Goal: Find specific page/section: Find specific page/section

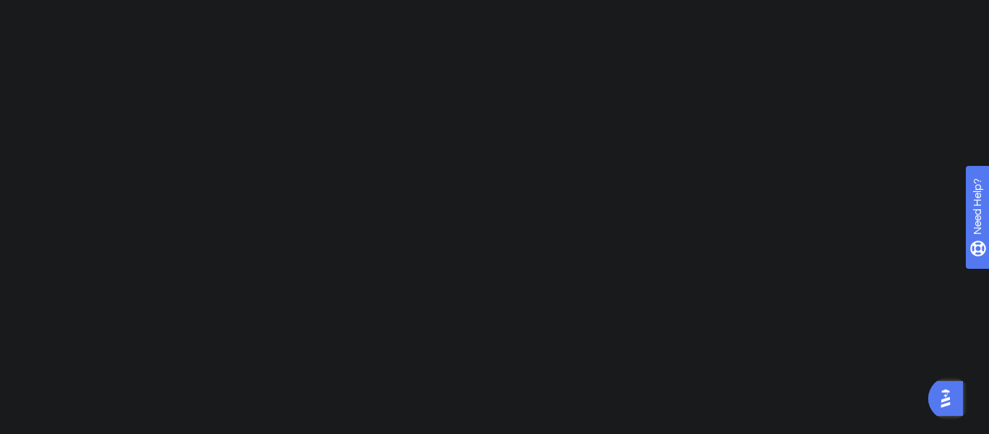
click at [500, 217] on div "✨ INSCREVA-SE AGORA✨" at bounding box center [495, 118] width 989 height 282
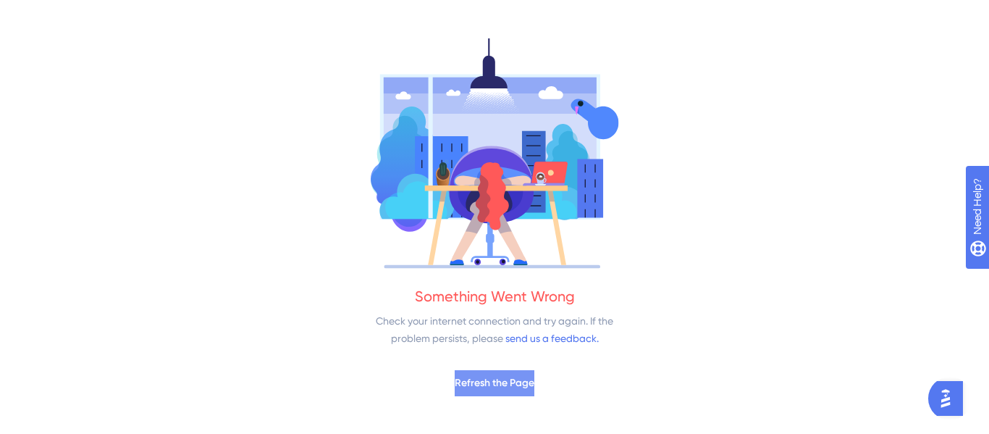
click at [489, 384] on span "Refresh the Page" at bounding box center [495, 382] width 80 height 17
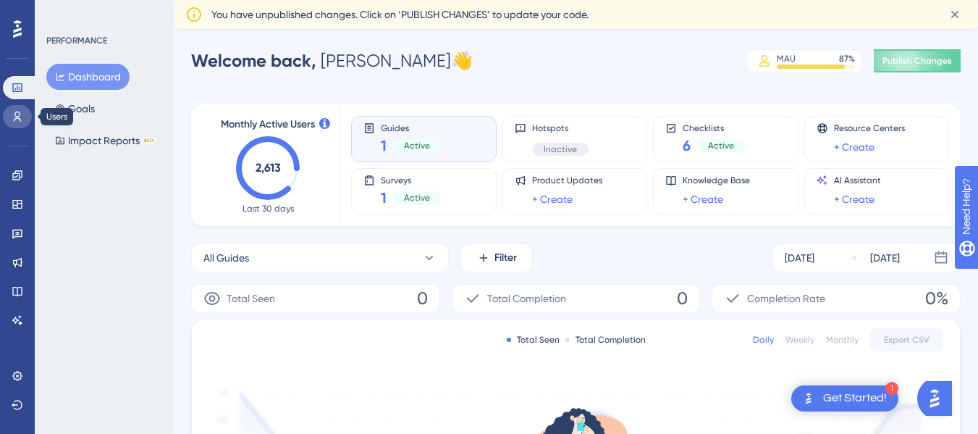
click at [19, 121] on icon at bounding box center [18, 117] width 12 height 12
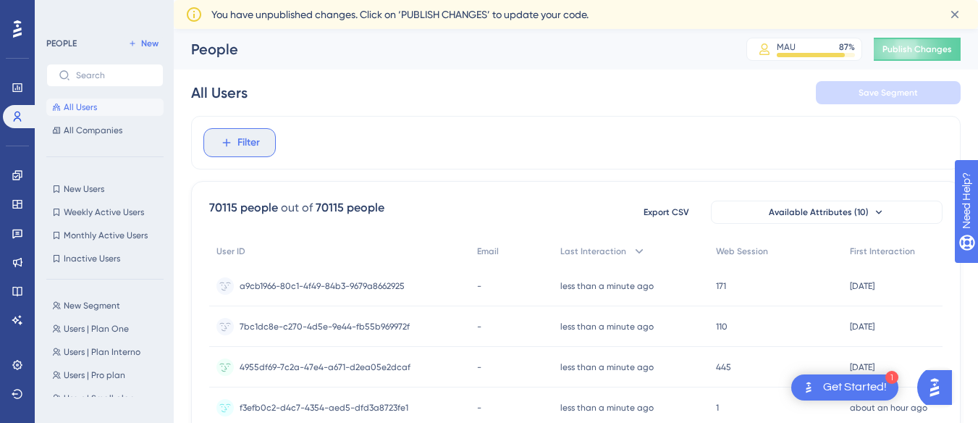
click at [250, 144] on span "Filter" at bounding box center [249, 142] width 22 height 17
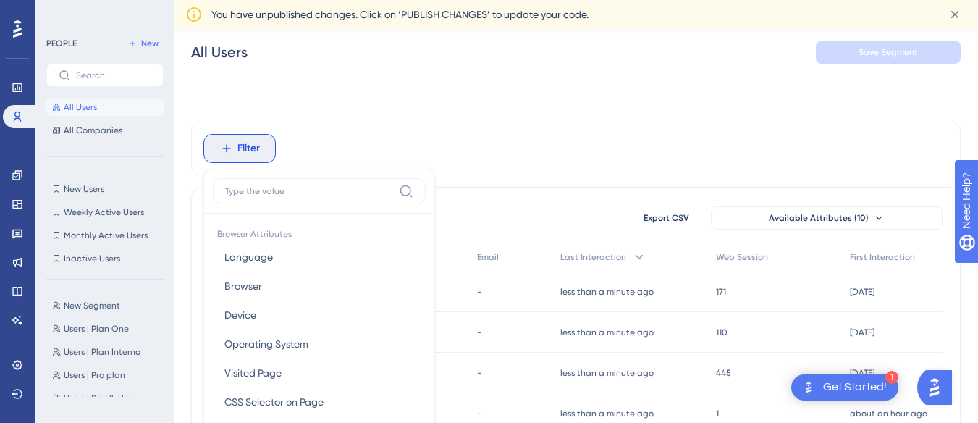
scroll to position [97, 0]
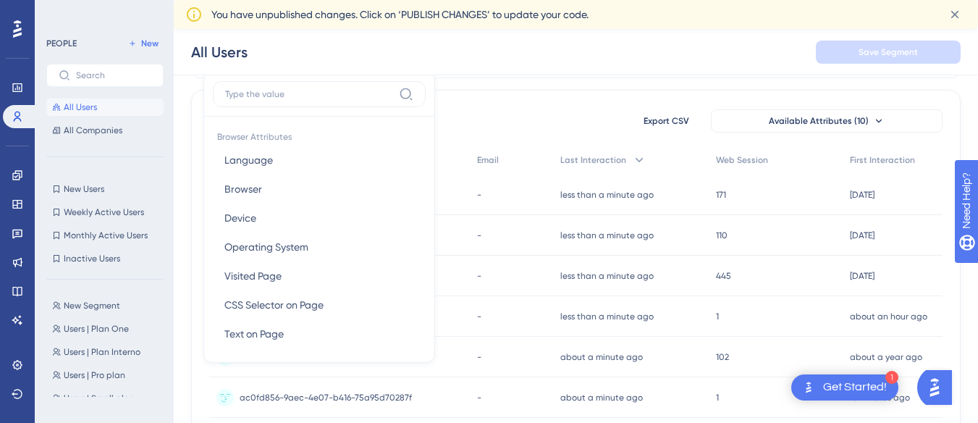
click at [487, 43] on div "All Users Save Segment" at bounding box center [576, 52] width 804 height 46
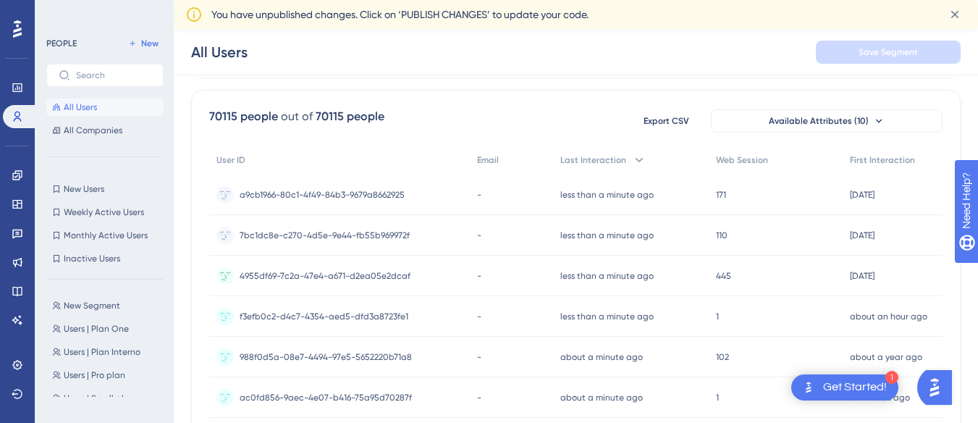
scroll to position [0, 0]
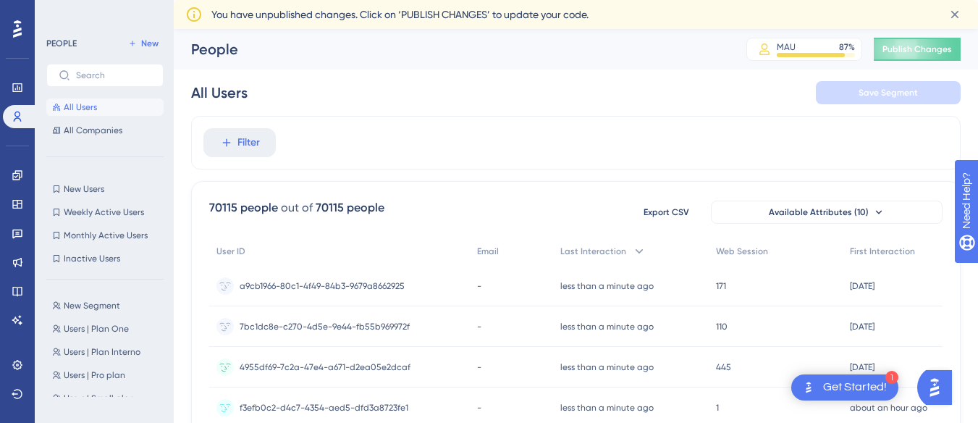
click at [254, 150] on span "Filter" at bounding box center [249, 142] width 22 height 17
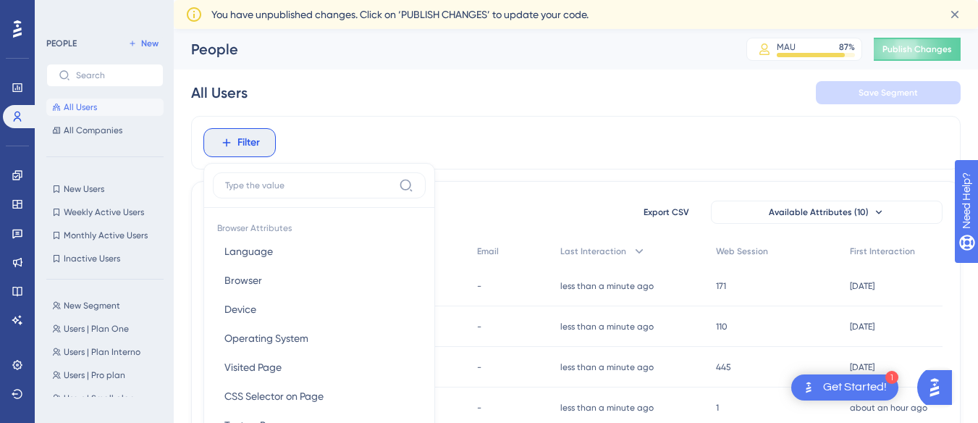
scroll to position [95, 0]
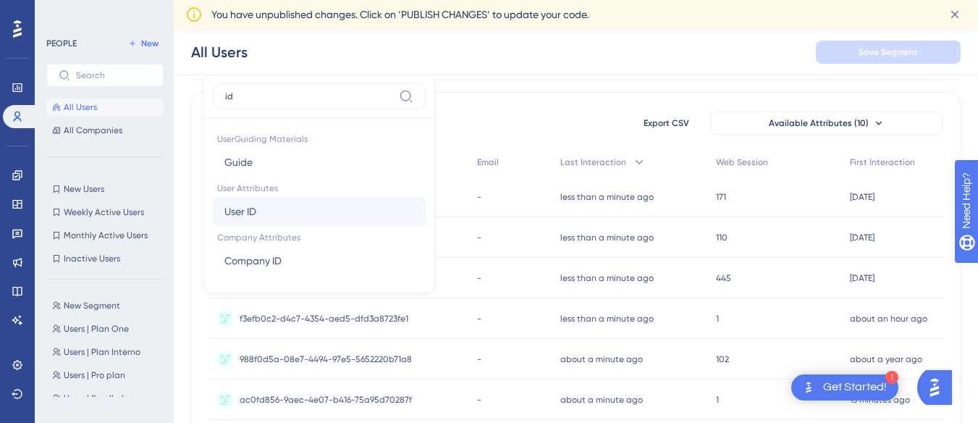
type input "id"
click at [252, 206] on span "User ID" at bounding box center [240, 211] width 32 height 17
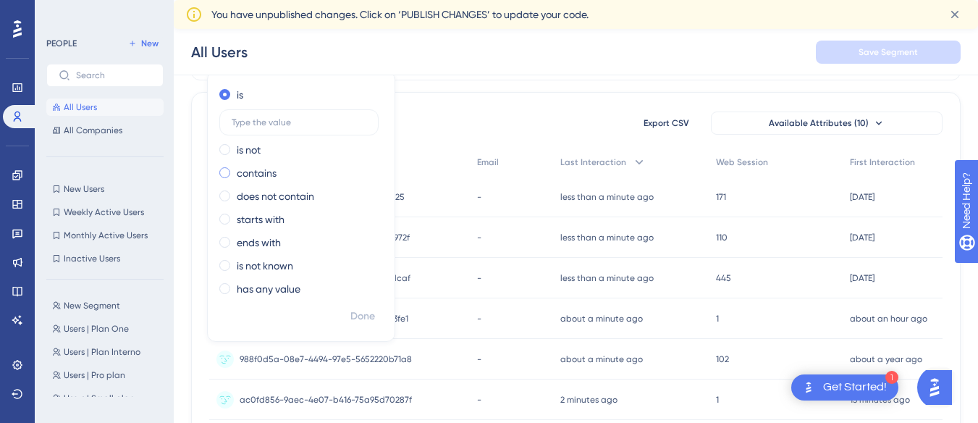
click at [254, 172] on label "contains" at bounding box center [257, 172] width 40 height 17
paste input "5346eafe-3a78-4374-aa45-21bd7ea013b8"
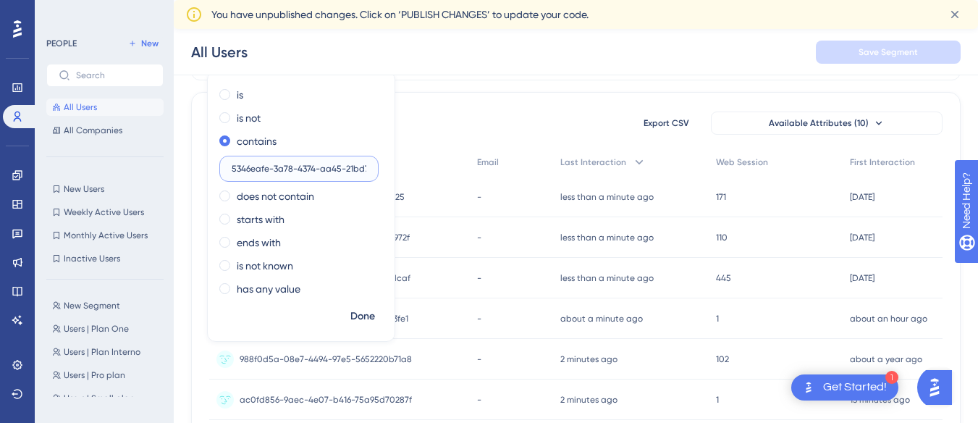
scroll to position [0, 35]
type input "5346eafe-3a78-4374-aa45-21bd7ea013b8"
click at [353, 310] on span "Done" at bounding box center [362, 316] width 25 height 17
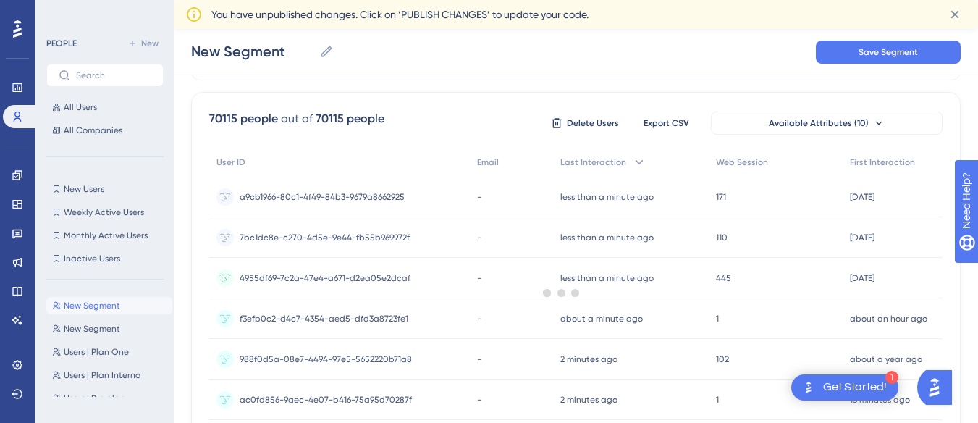
scroll to position [23, 0]
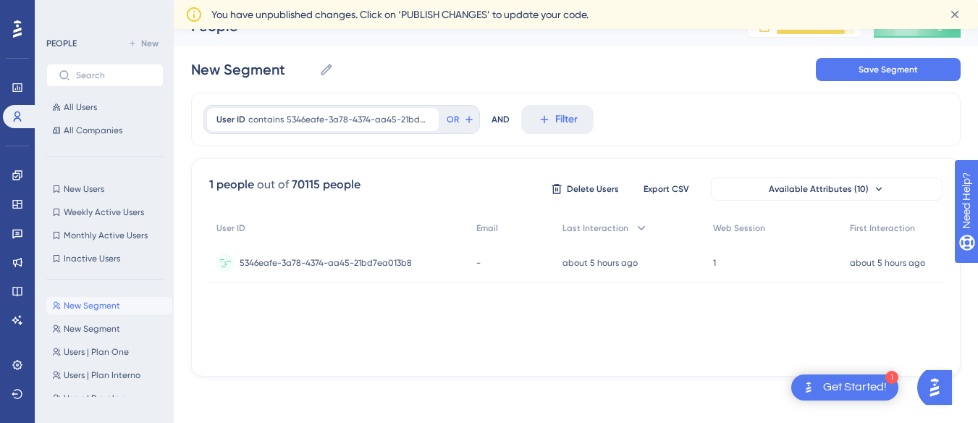
click at [719, 259] on div "1 1" at bounding box center [774, 263] width 137 height 41
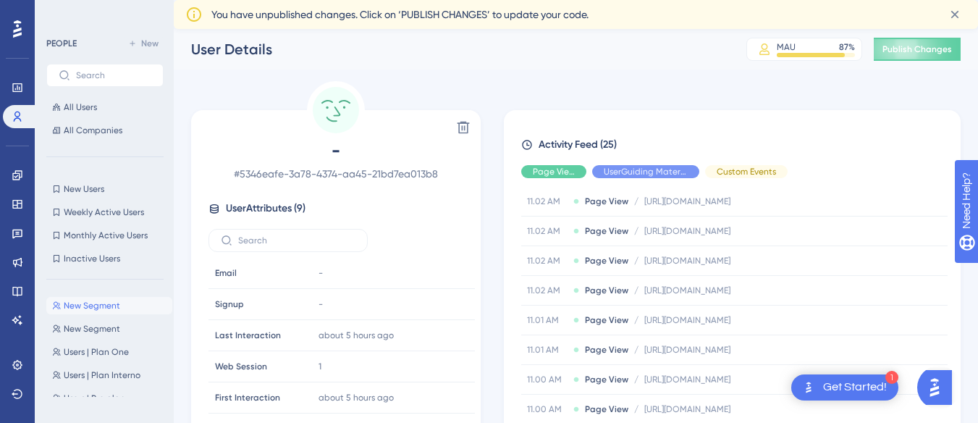
scroll to position [109, 0]
click at [899, 15] on div "You have unpublished changes. Click on ‘PUBLISH CHANGES’ to update your code." at bounding box center [572, 14] width 723 height 17
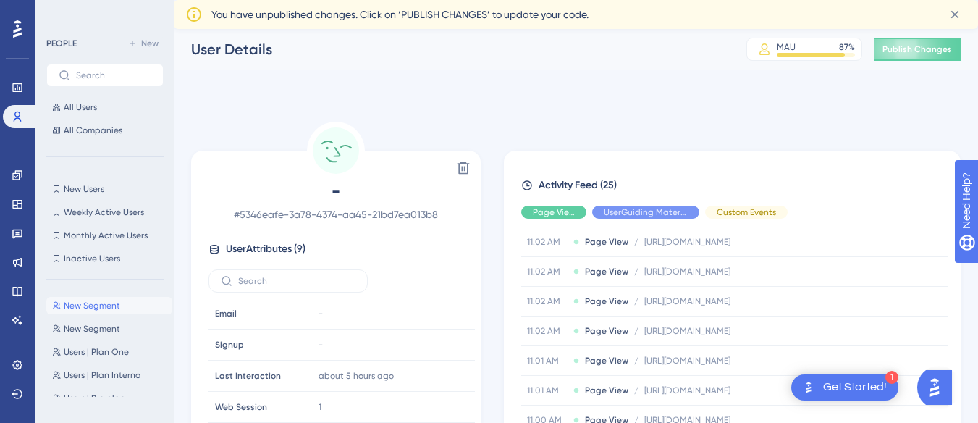
scroll to position [158, 0]
